Goal: Communication & Community: Participate in discussion

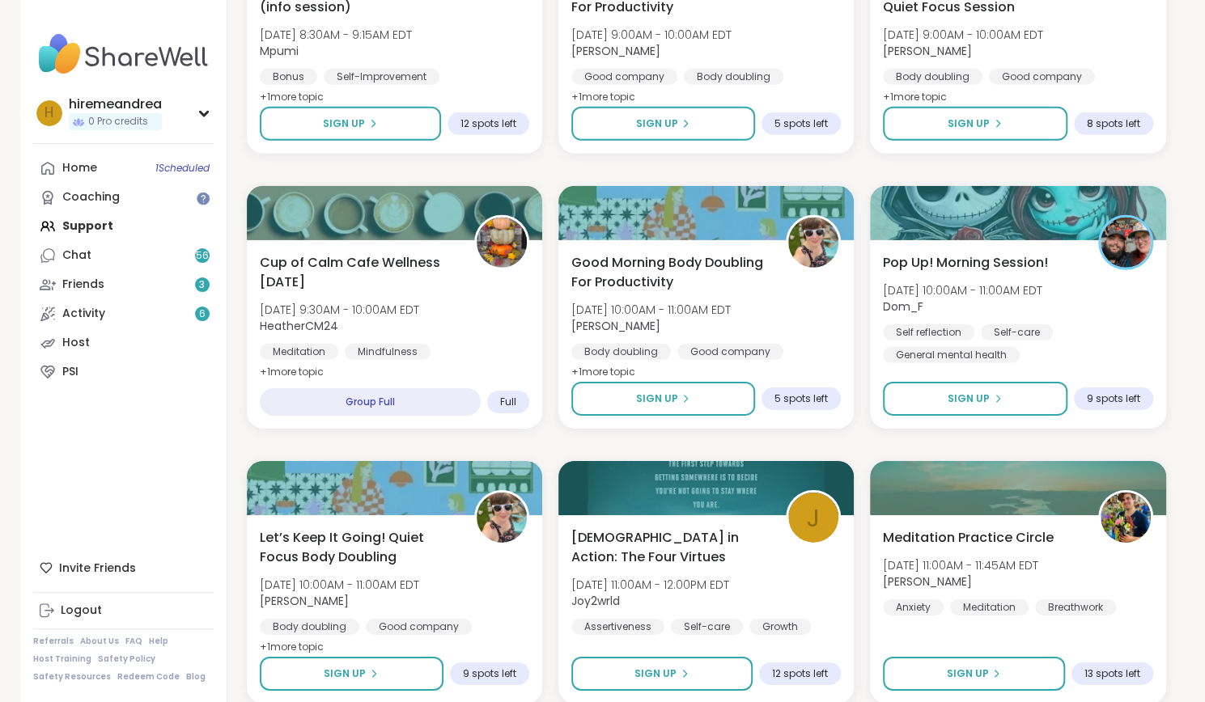
scroll to position [2860, 0]
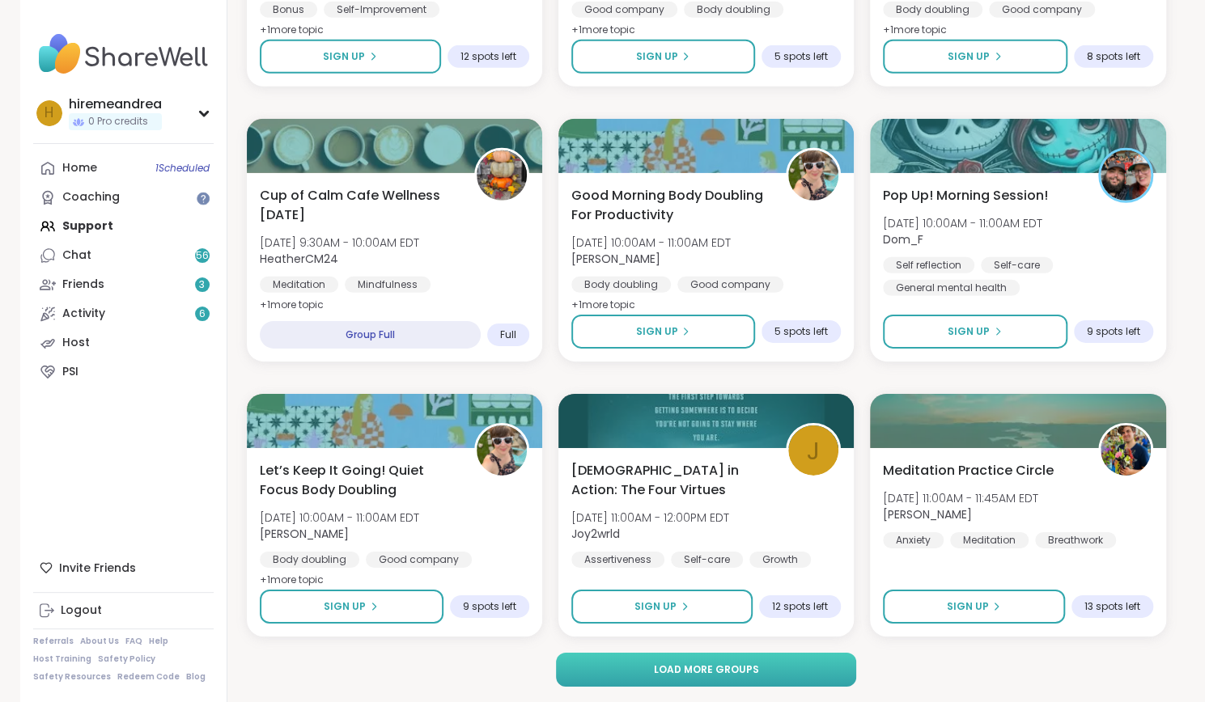
click at [671, 675] on span "Load more groups" at bounding box center [705, 670] width 105 height 15
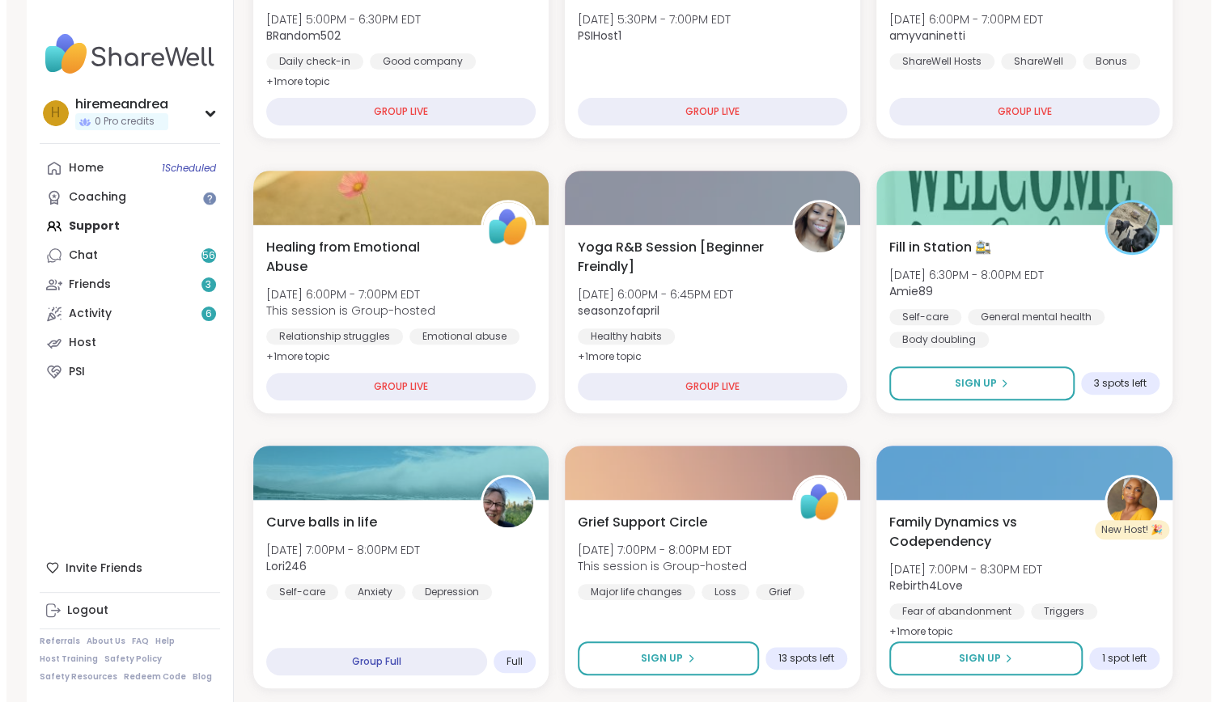
scroll to position [333, 0]
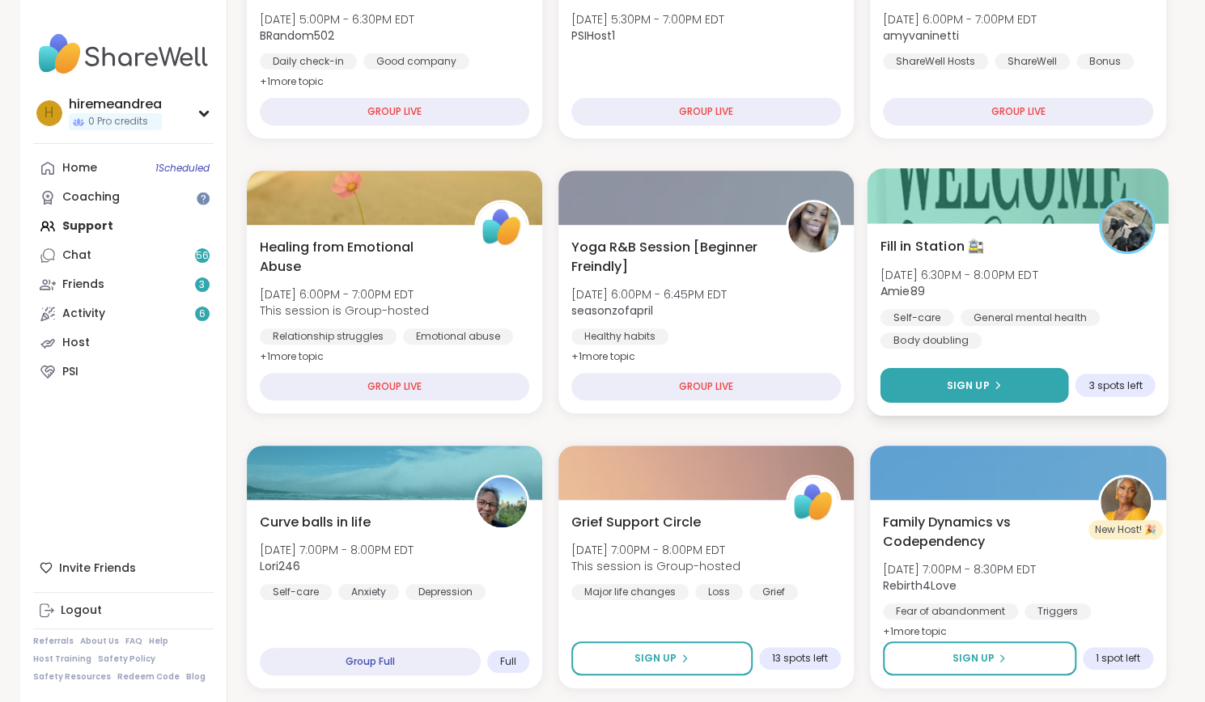
click at [948, 394] on button "Sign Up" at bounding box center [974, 385] width 188 height 35
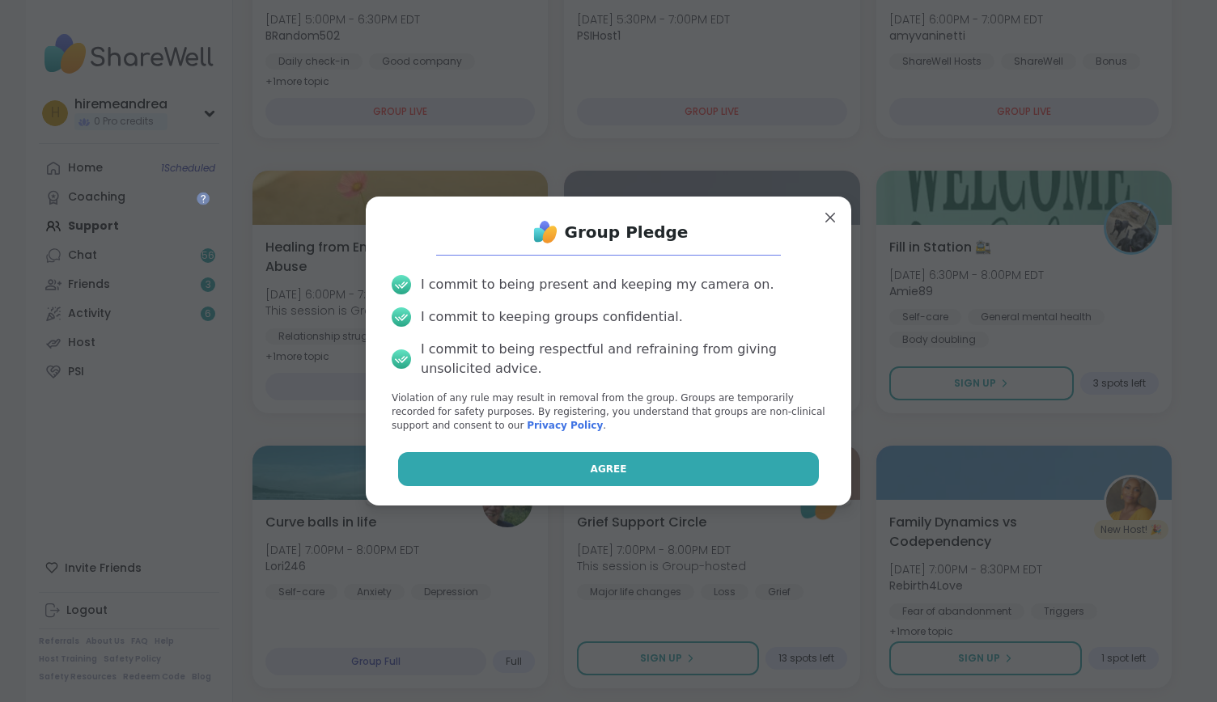
click at [608, 467] on span "Agree" at bounding box center [609, 469] width 36 height 15
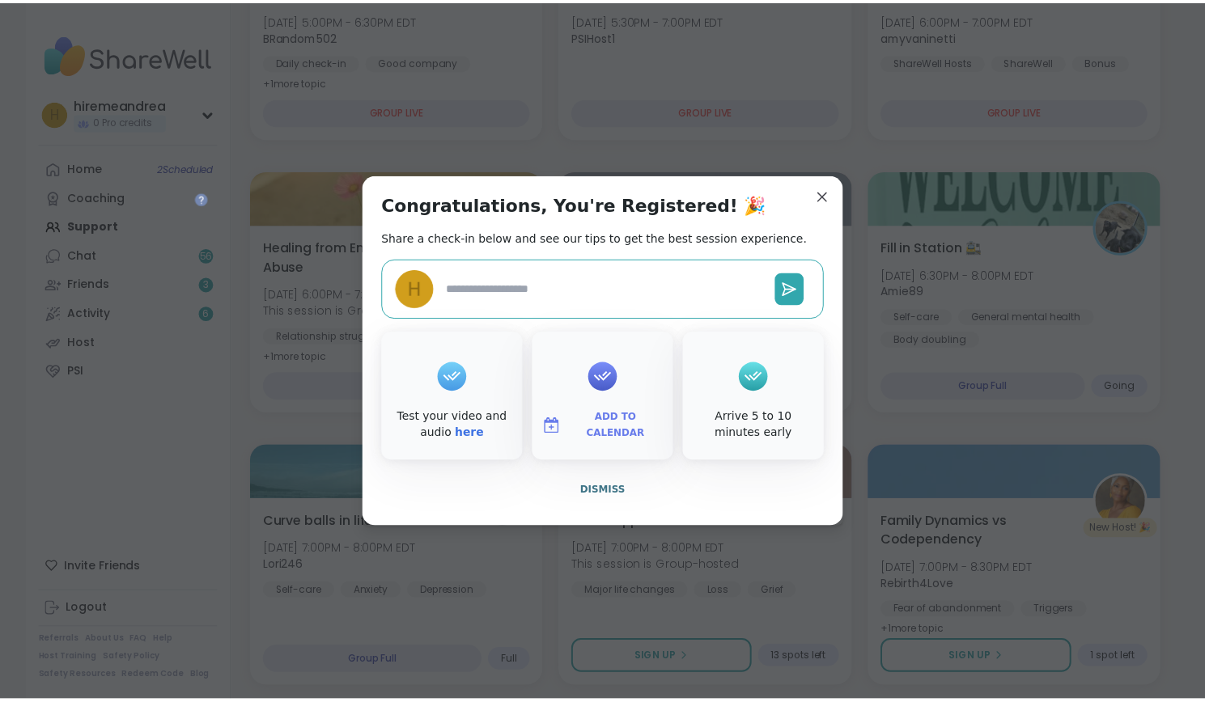
scroll to position [372, 0]
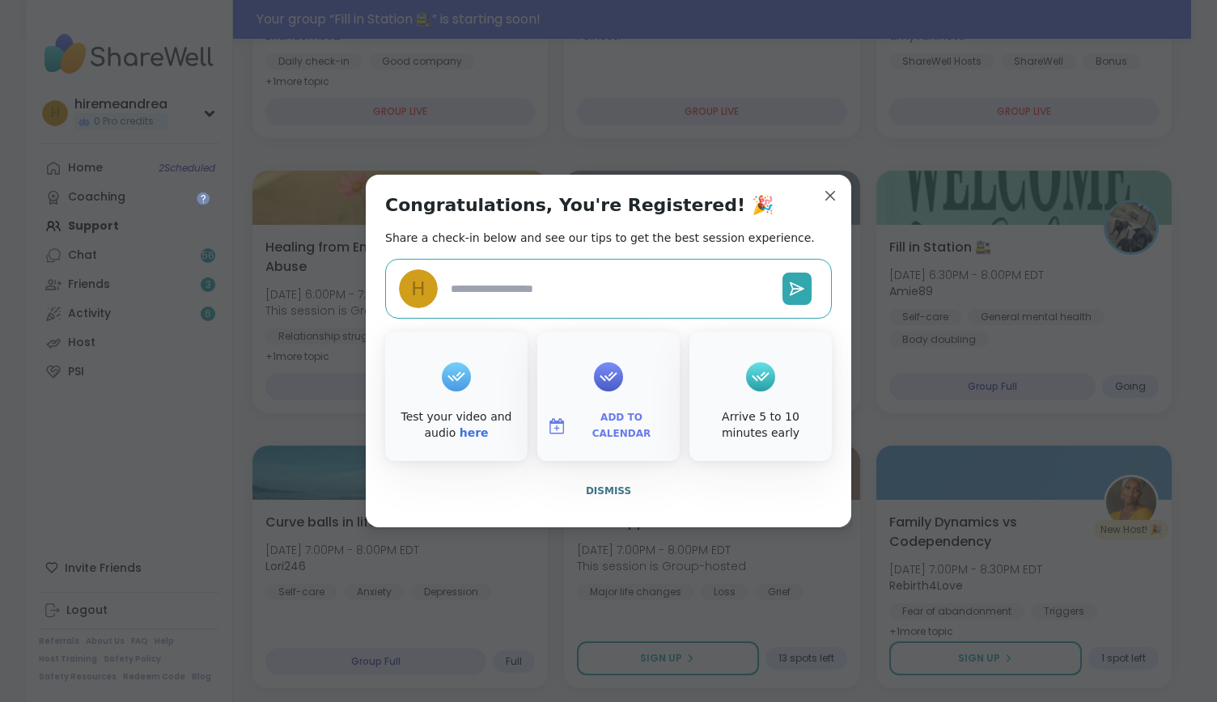
type textarea "*"
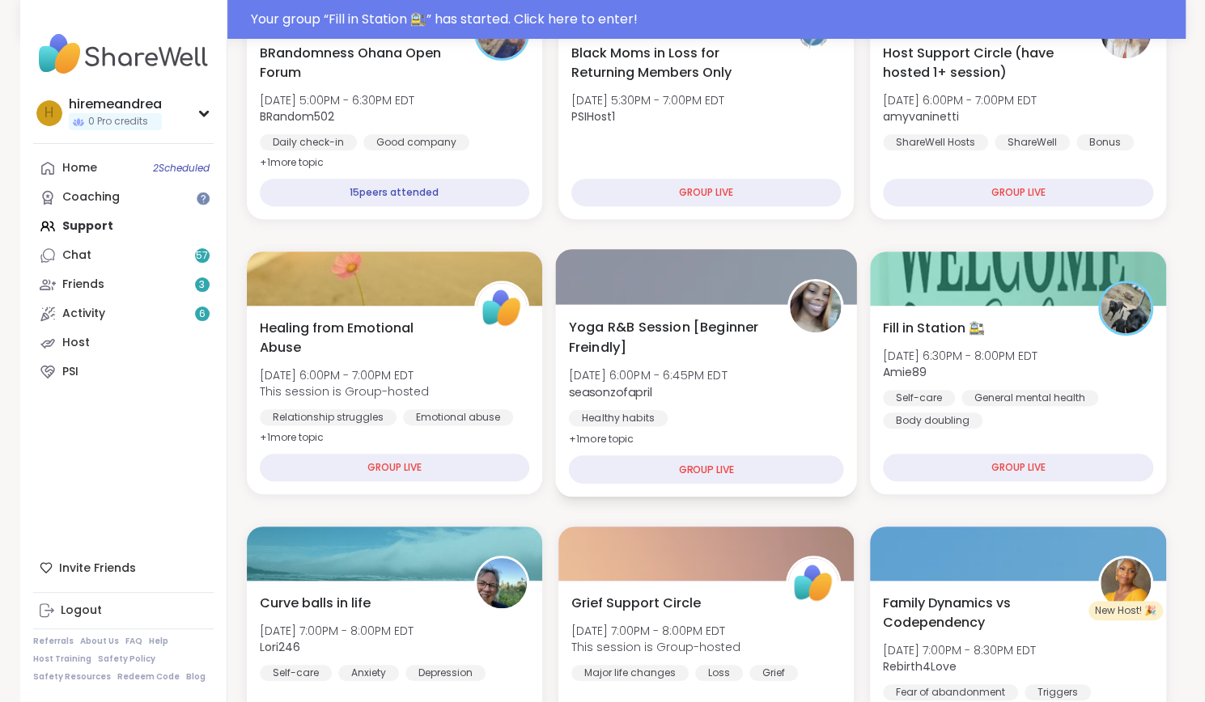
scroll to position [285, 0]
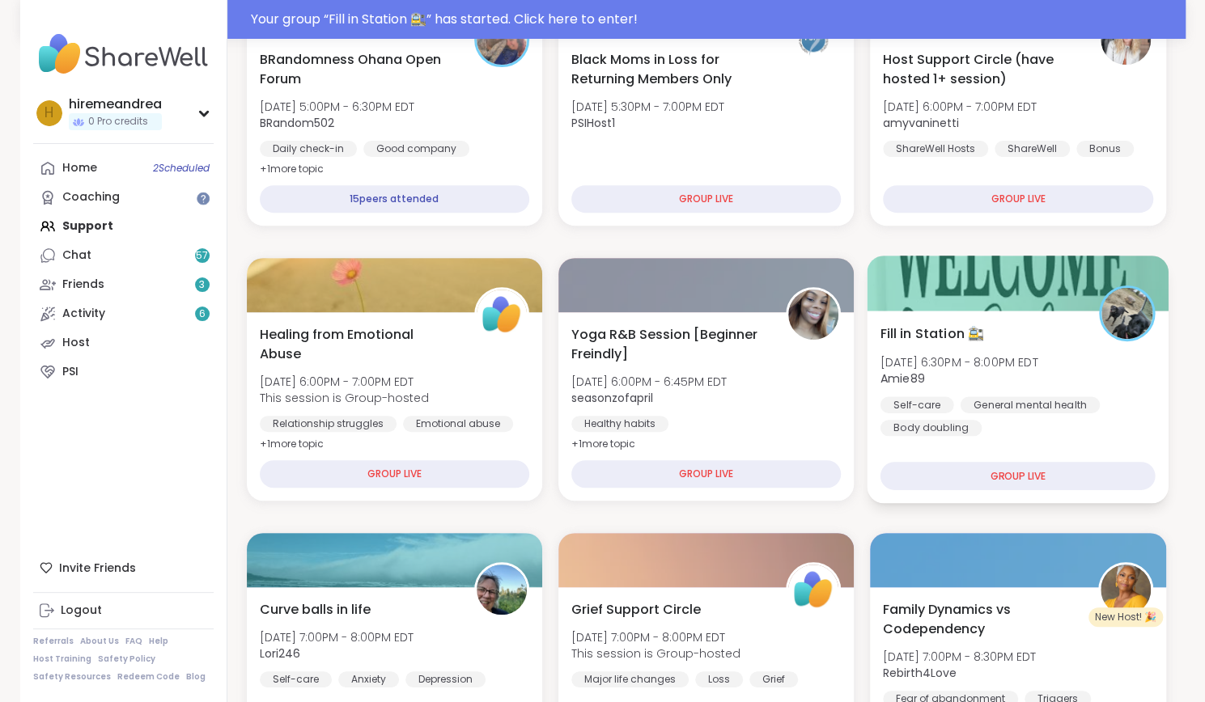
click at [995, 430] on div "Self-care General mental health Body doubling" at bounding box center [1017, 416] width 275 height 40
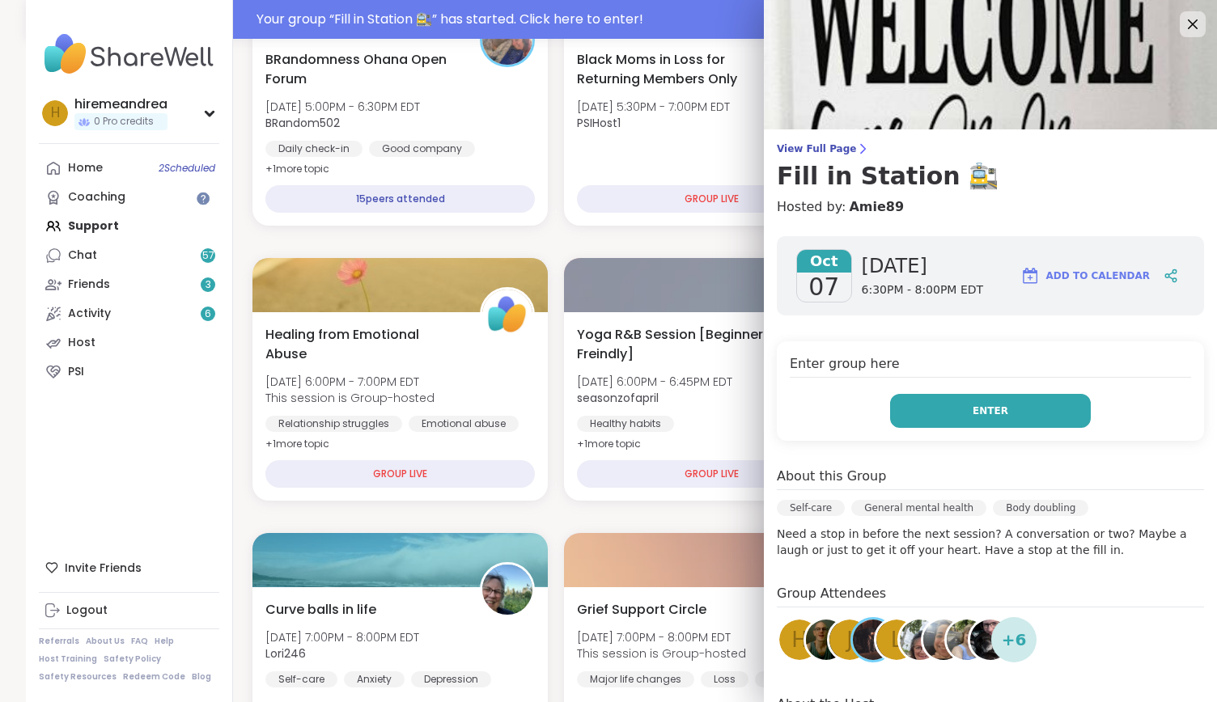
click at [972, 411] on span "Enter" at bounding box center [990, 411] width 36 height 15
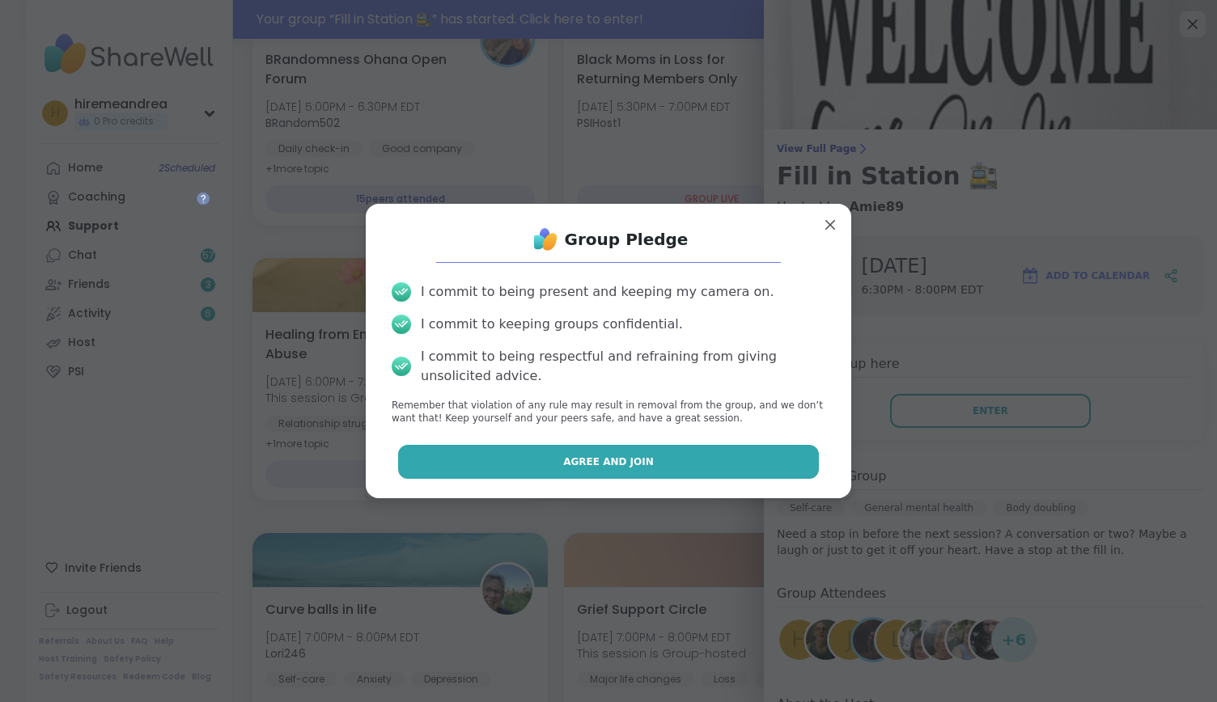
click at [675, 465] on button "Agree and Join" at bounding box center [608, 462] width 421 height 34
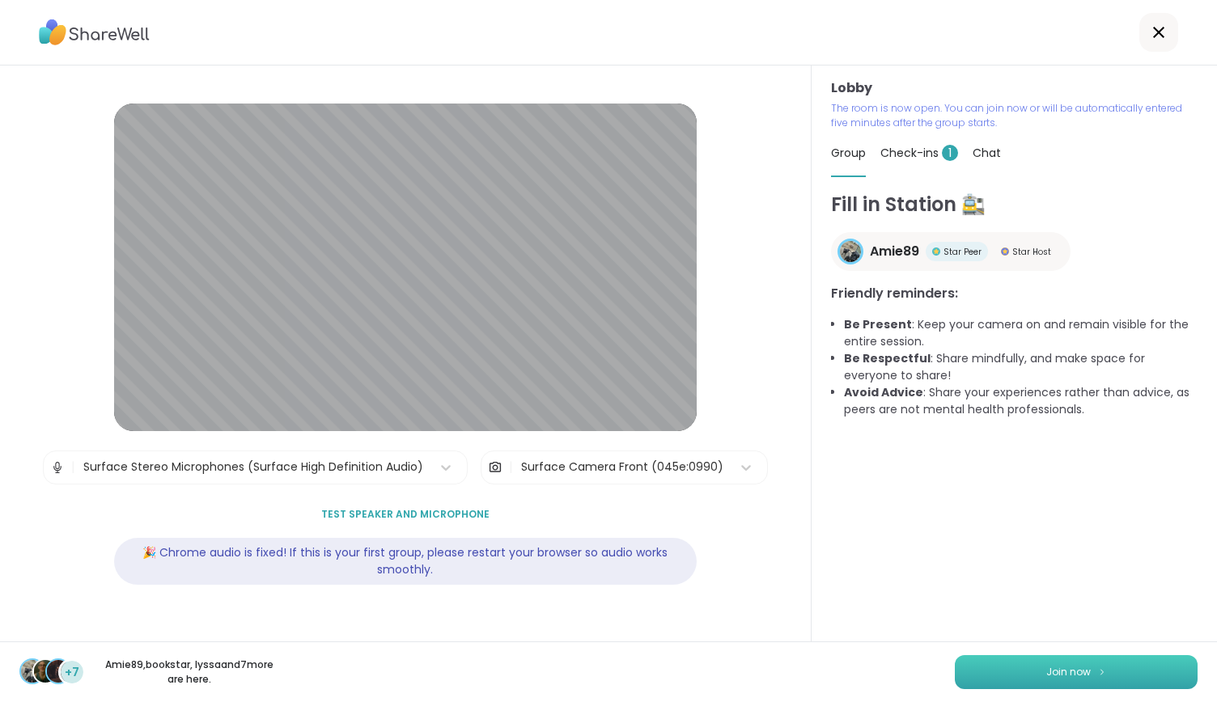
click at [1029, 667] on button "Join now" at bounding box center [1076, 672] width 243 height 34
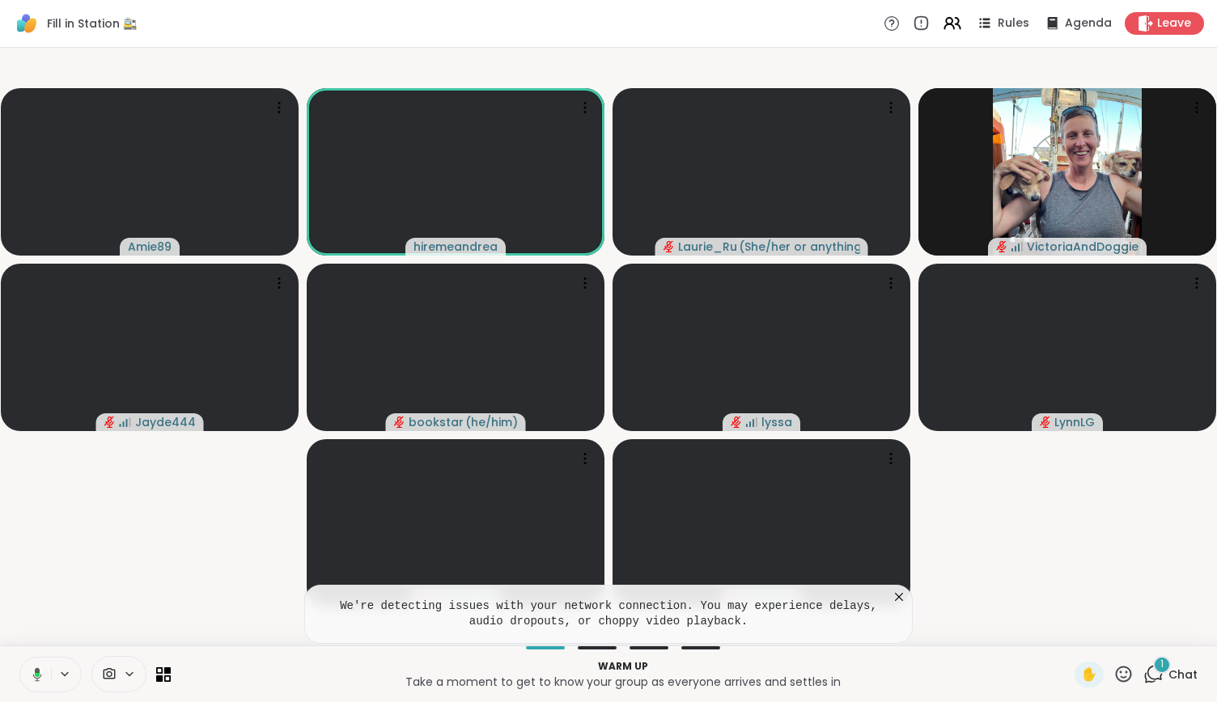
click at [39, 674] on icon at bounding box center [37, 674] width 5 height 4
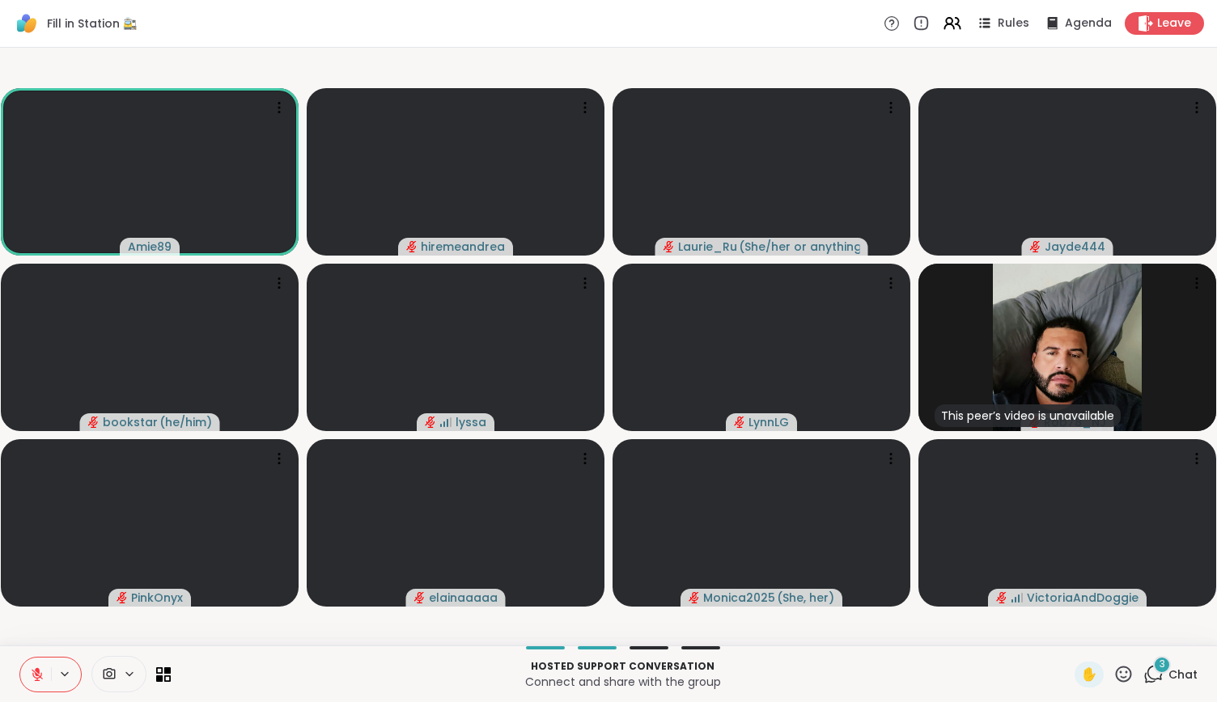
click at [42, 661] on button at bounding box center [35, 675] width 31 height 34
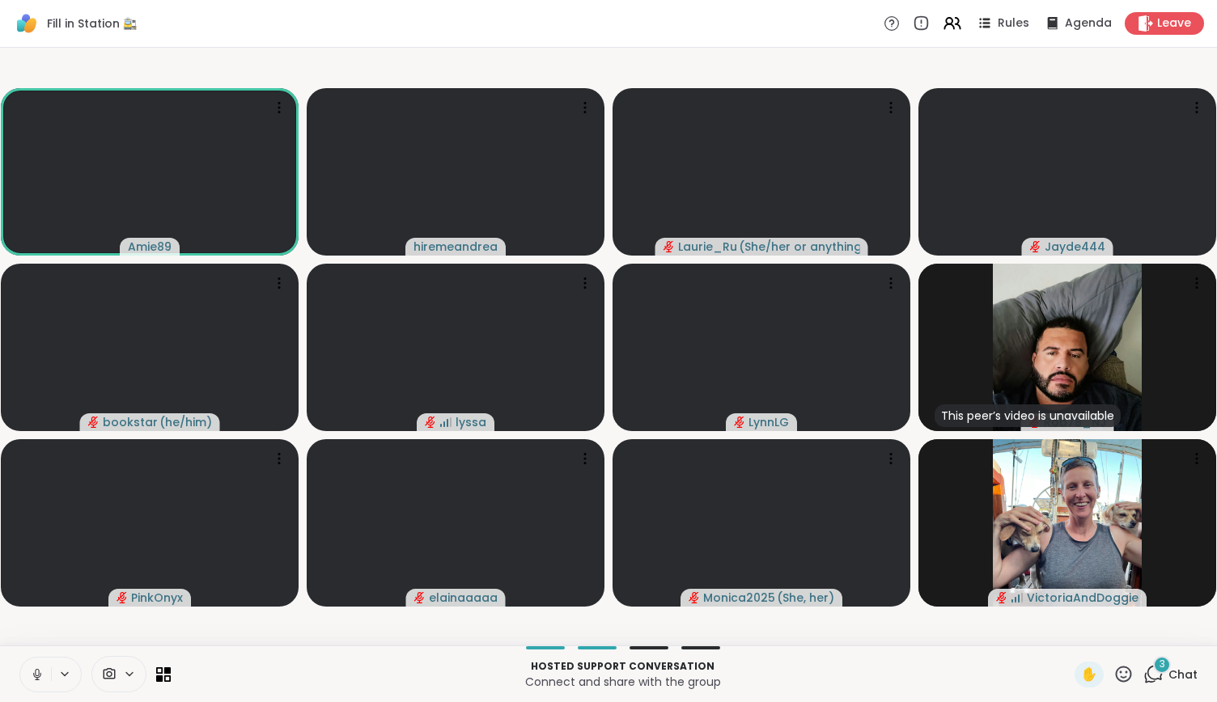
click at [35, 671] on icon at bounding box center [37, 672] width 4 height 7
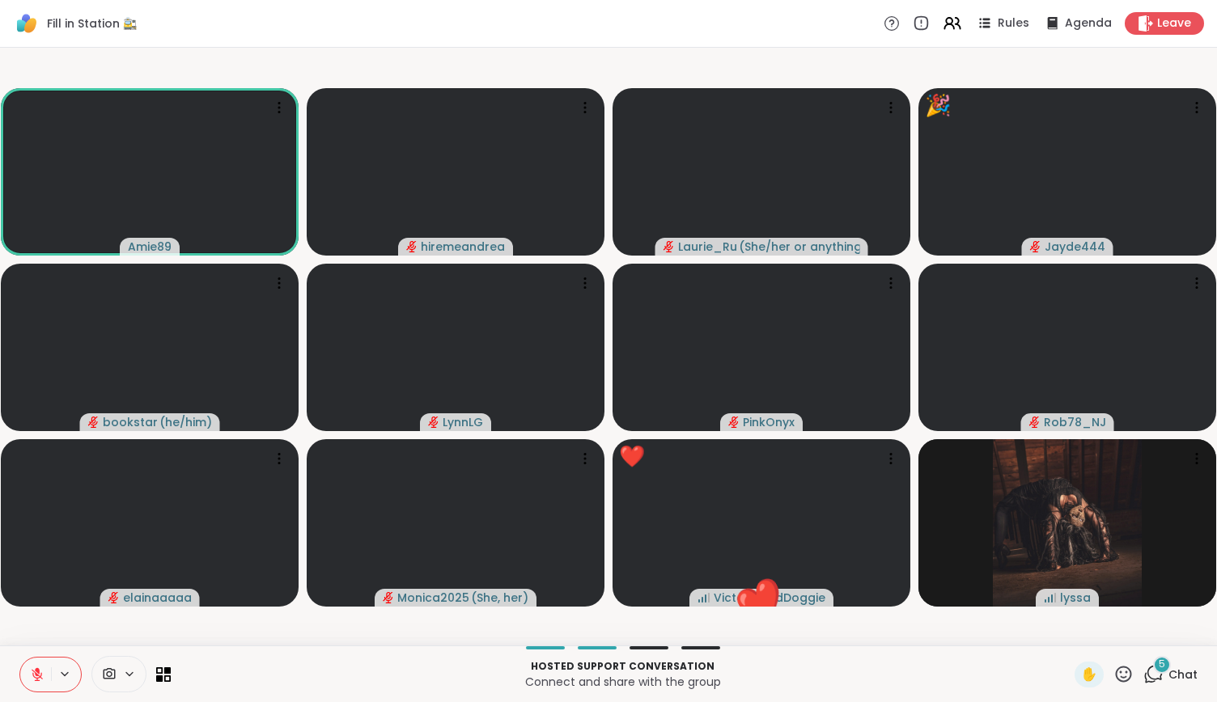
click at [1113, 664] on icon at bounding box center [1123, 674] width 20 height 20
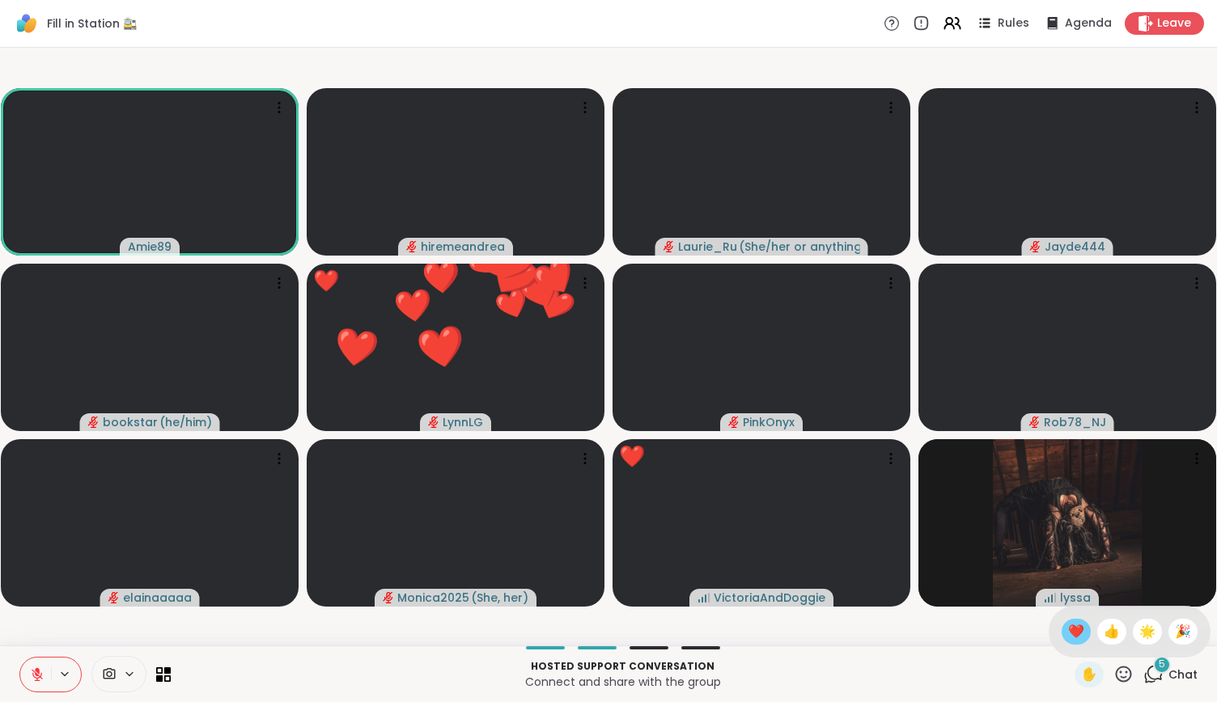
click at [1068, 624] on span "❤️" at bounding box center [1076, 631] width 16 height 19
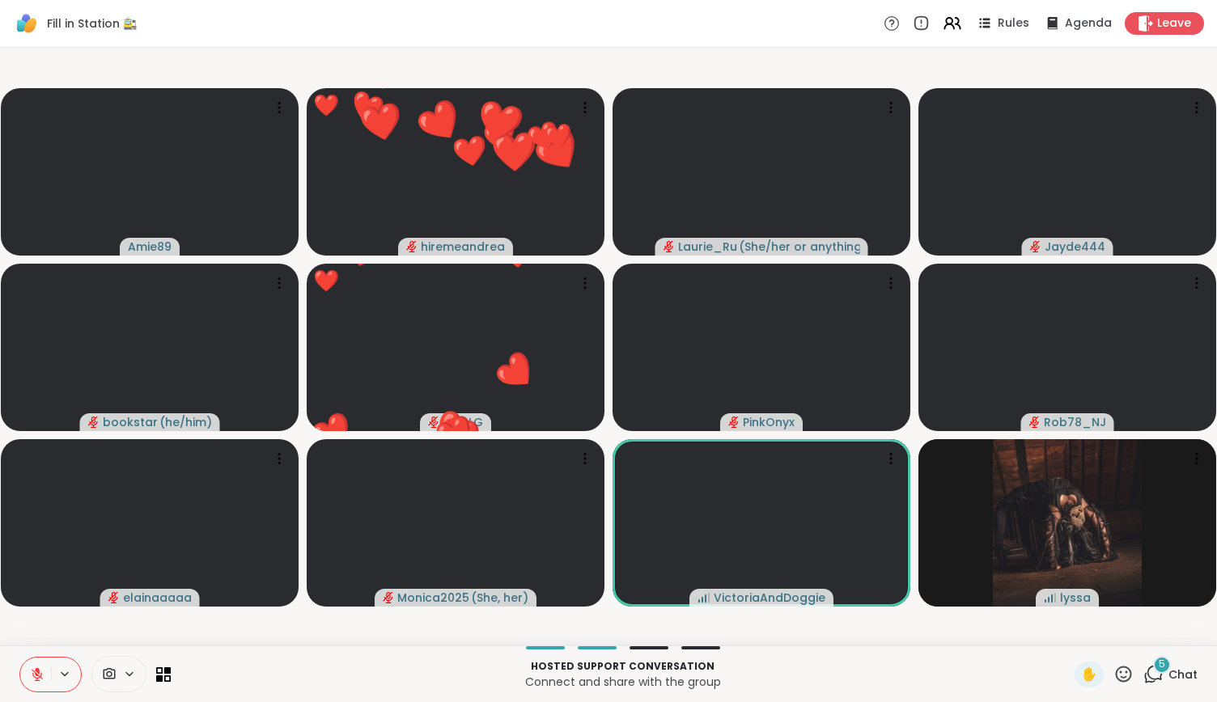
click at [1113, 673] on icon at bounding box center [1123, 674] width 20 height 20
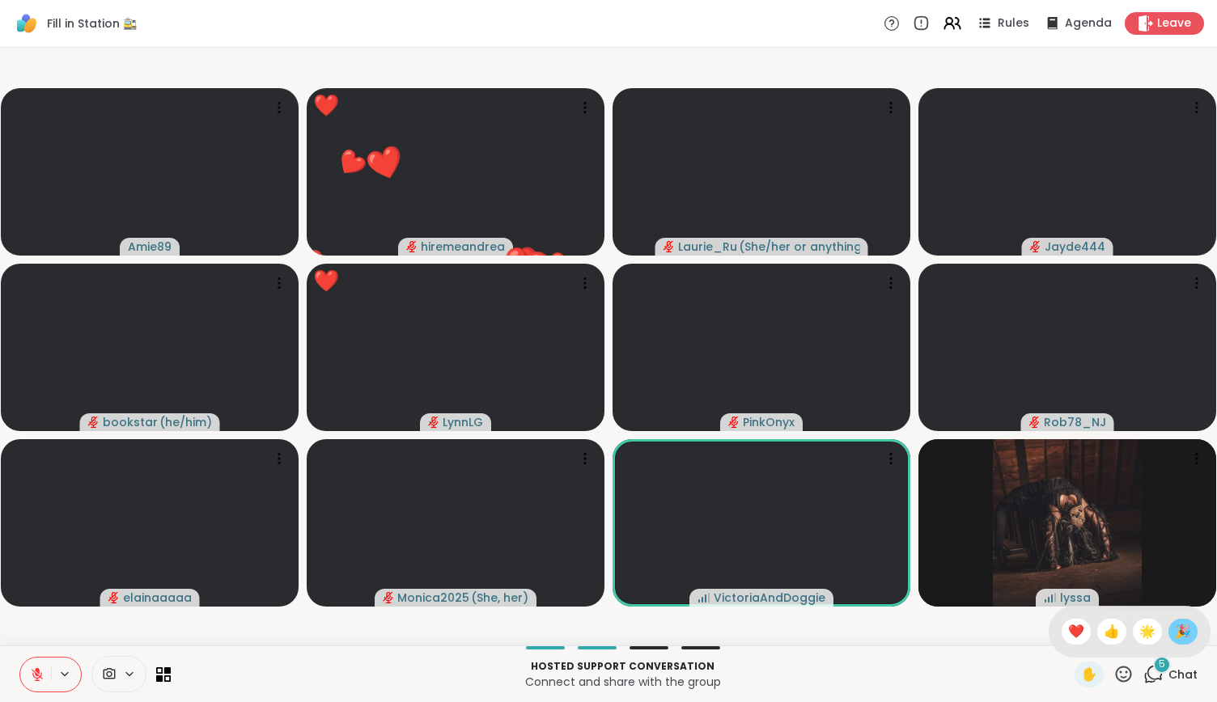
click at [1168, 633] on div "🎉" at bounding box center [1182, 632] width 29 height 26
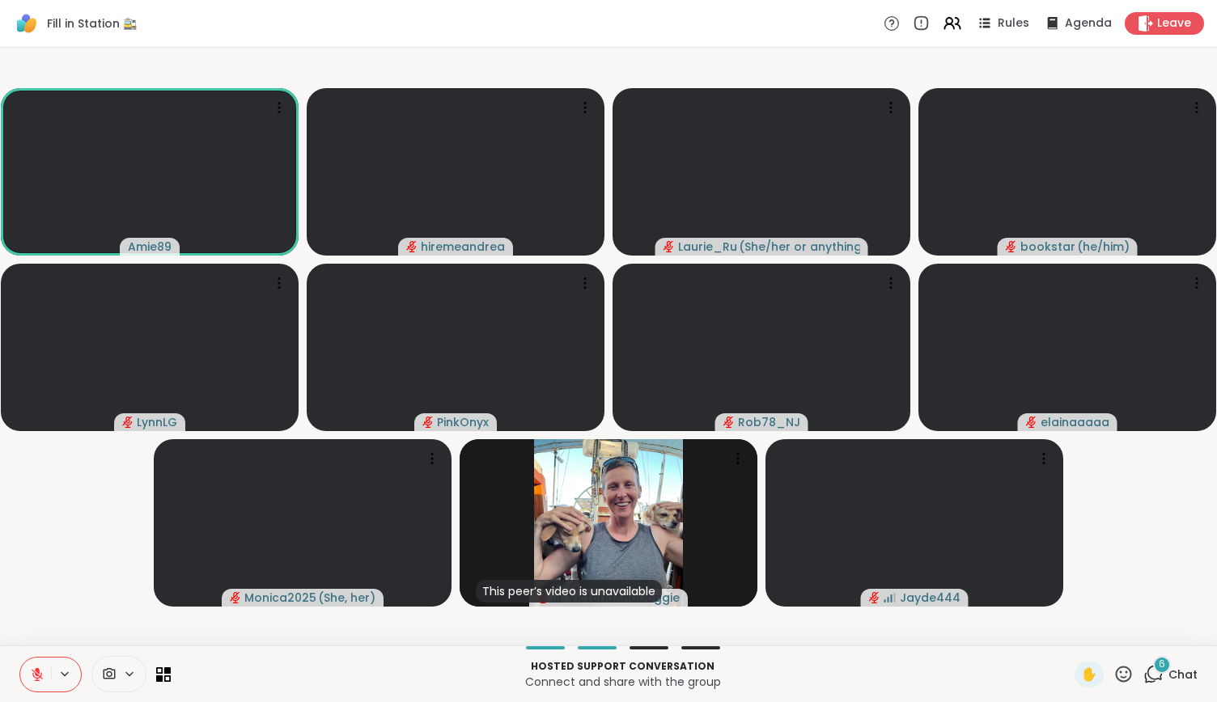
click at [36, 664] on button at bounding box center [35, 675] width 31 height 34
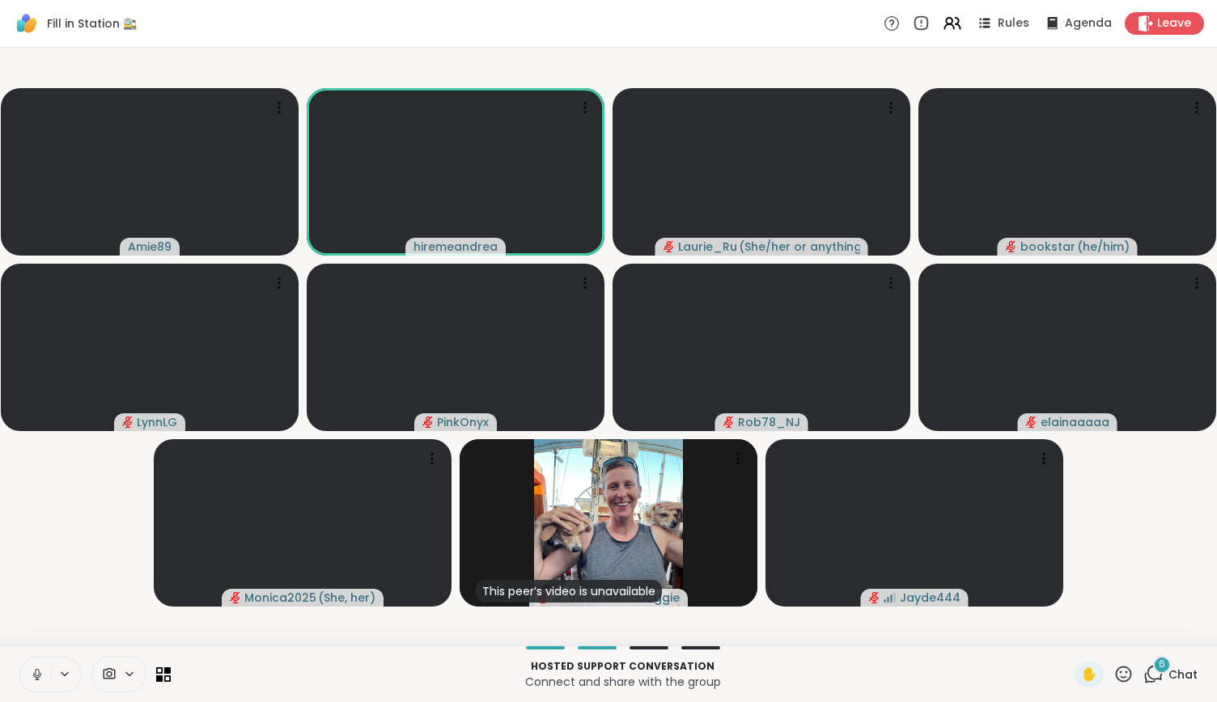
click at [36, 661] on button at bounding box center [35, 675] width 31 height 34
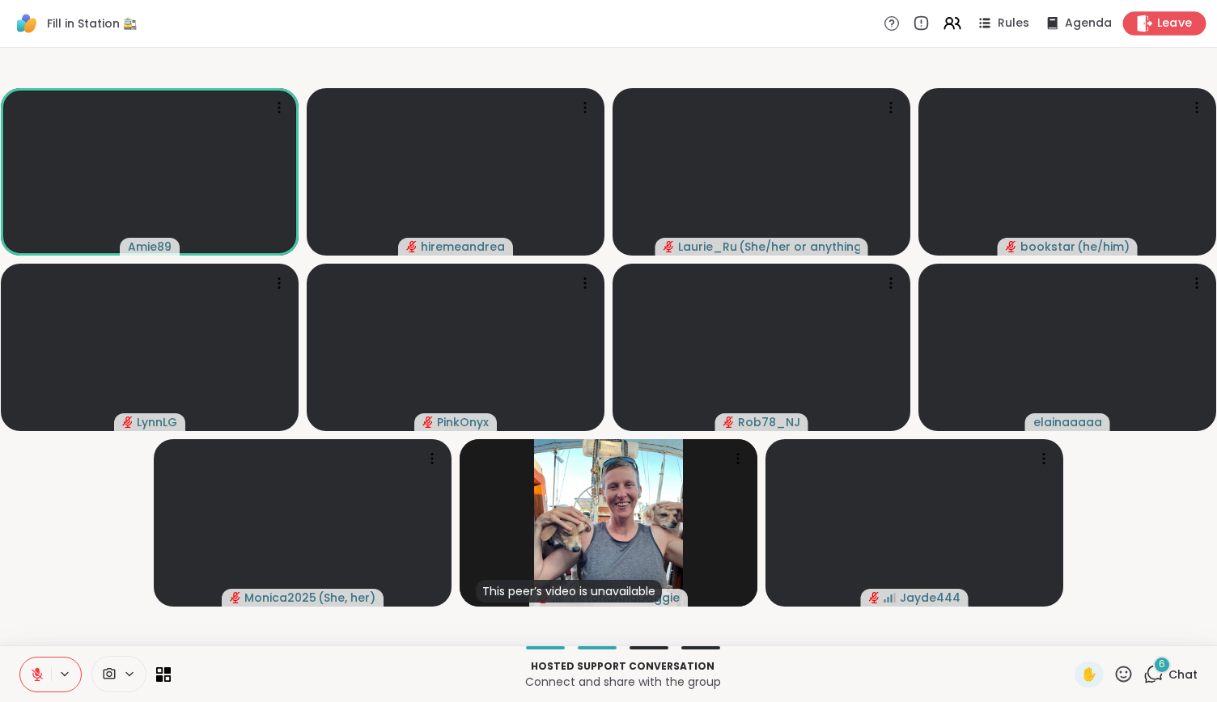
click at [1157, 25] on span "Leave" at bounding box center [1175, 23] width 36 height 17
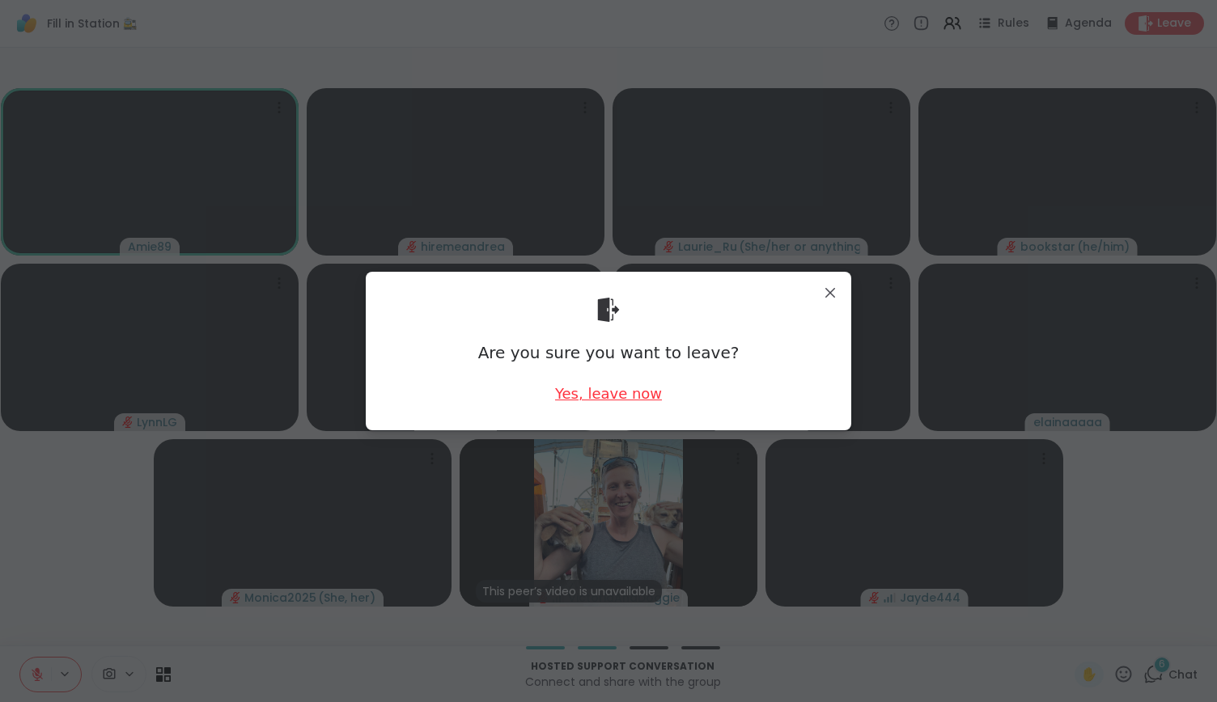
click at [610, 400] on div "Yes, leave now" at bounding box center [608, 393] width 107 height 20
